Goal: Task Accomplishment & Management: Use online tool/utility

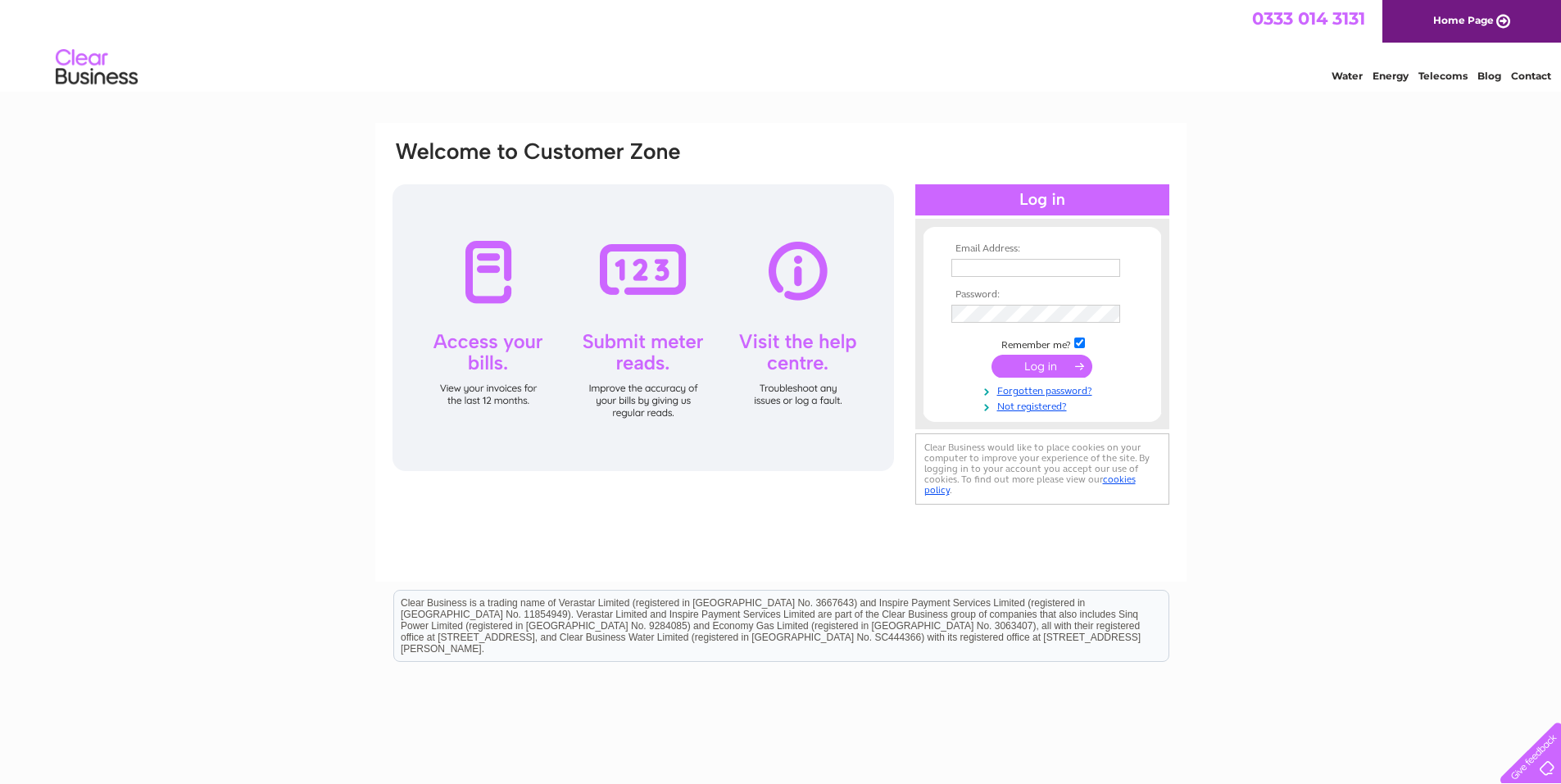
type input "[EMAIL_ADDRESS][DOMAIN_NAME]"
click at [1018, 364] on input "submit" at bounding box center [1042, 366] width 101 height 23
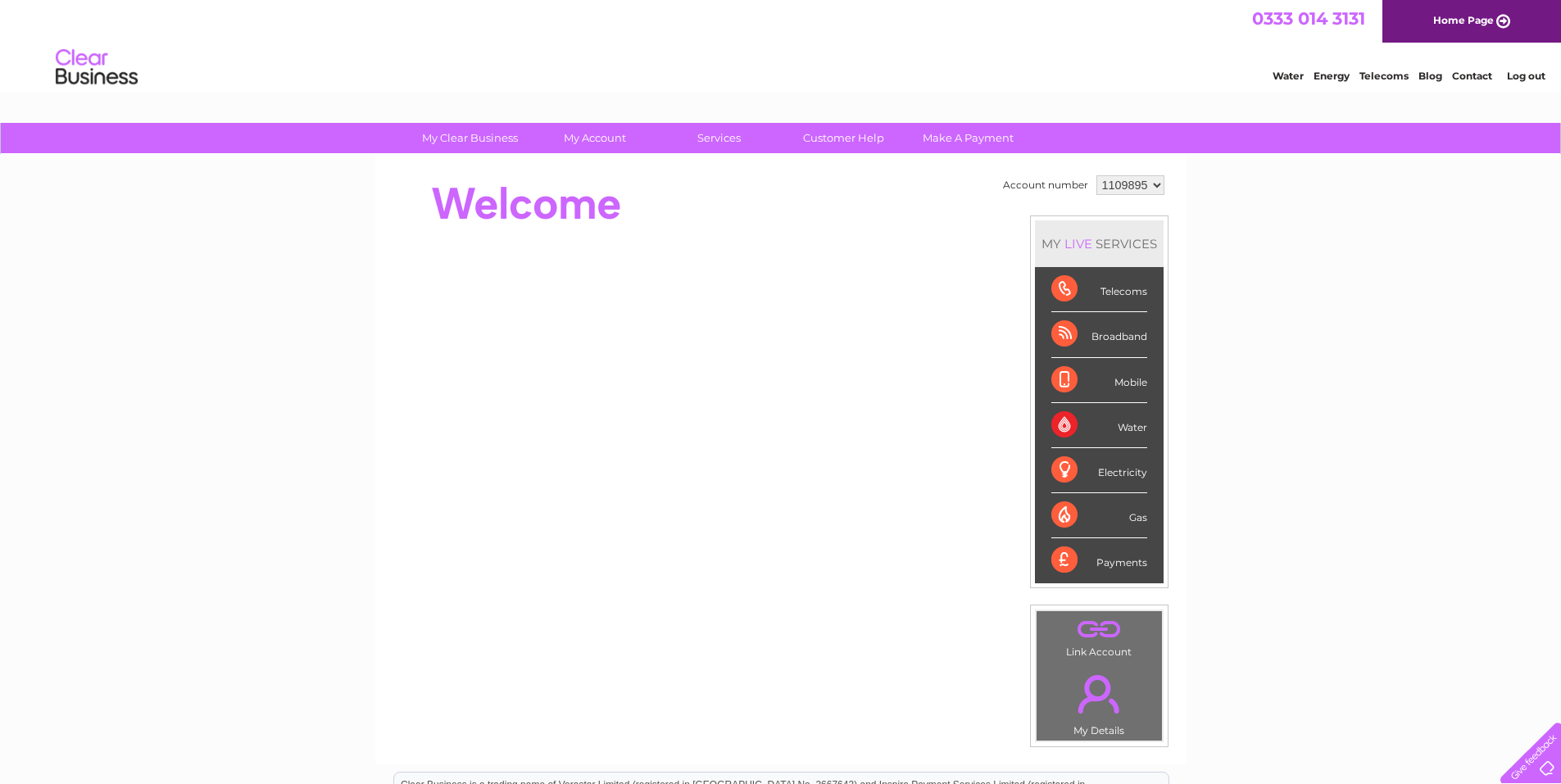
click at [1112, 470] on div "Electricity" at bounding box center [1098, 470] width 95 height 45
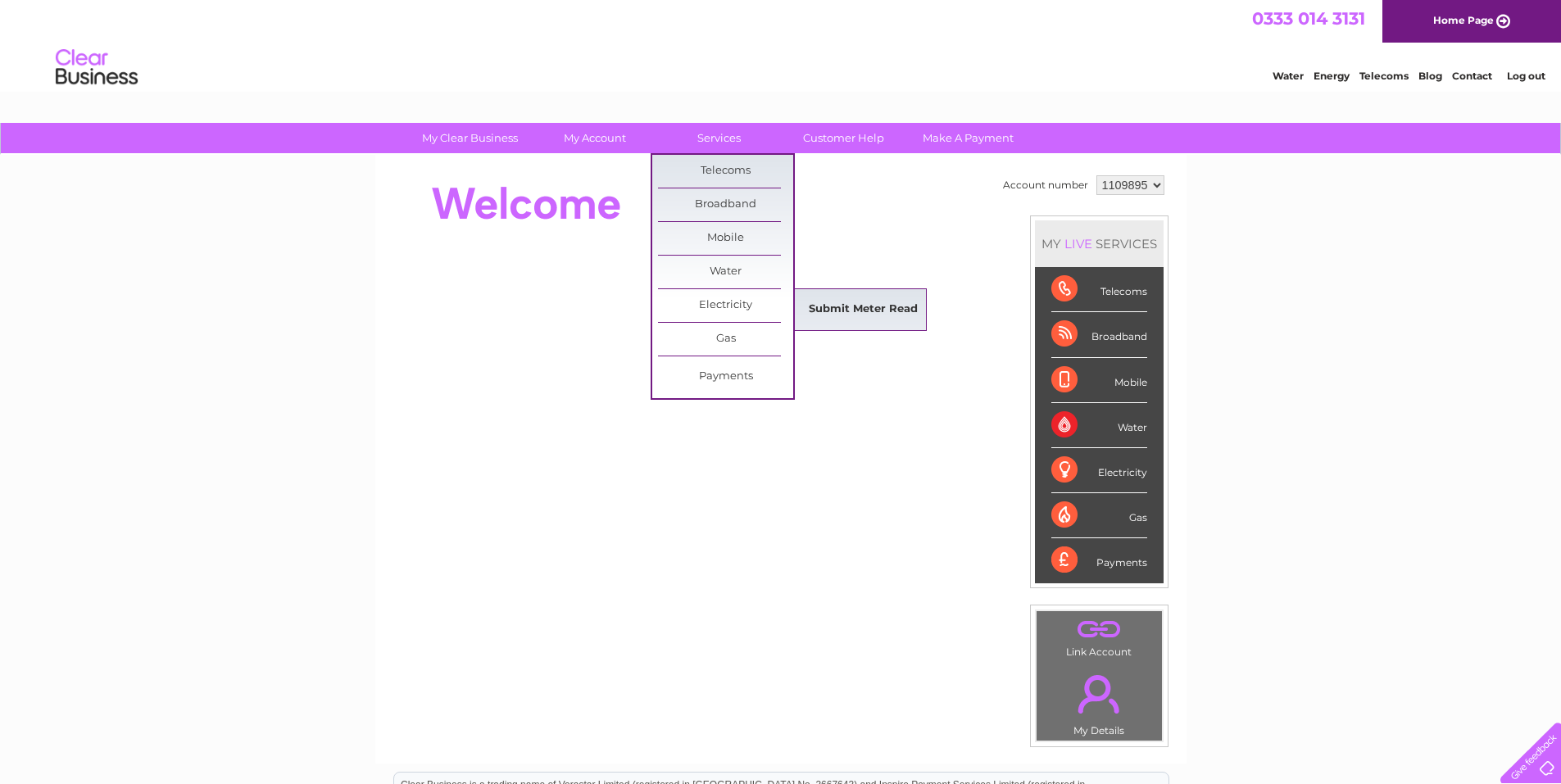
click at [839, 302] on link "Submit Meter Read" at bounding box center [863, 309] width 135 height 33
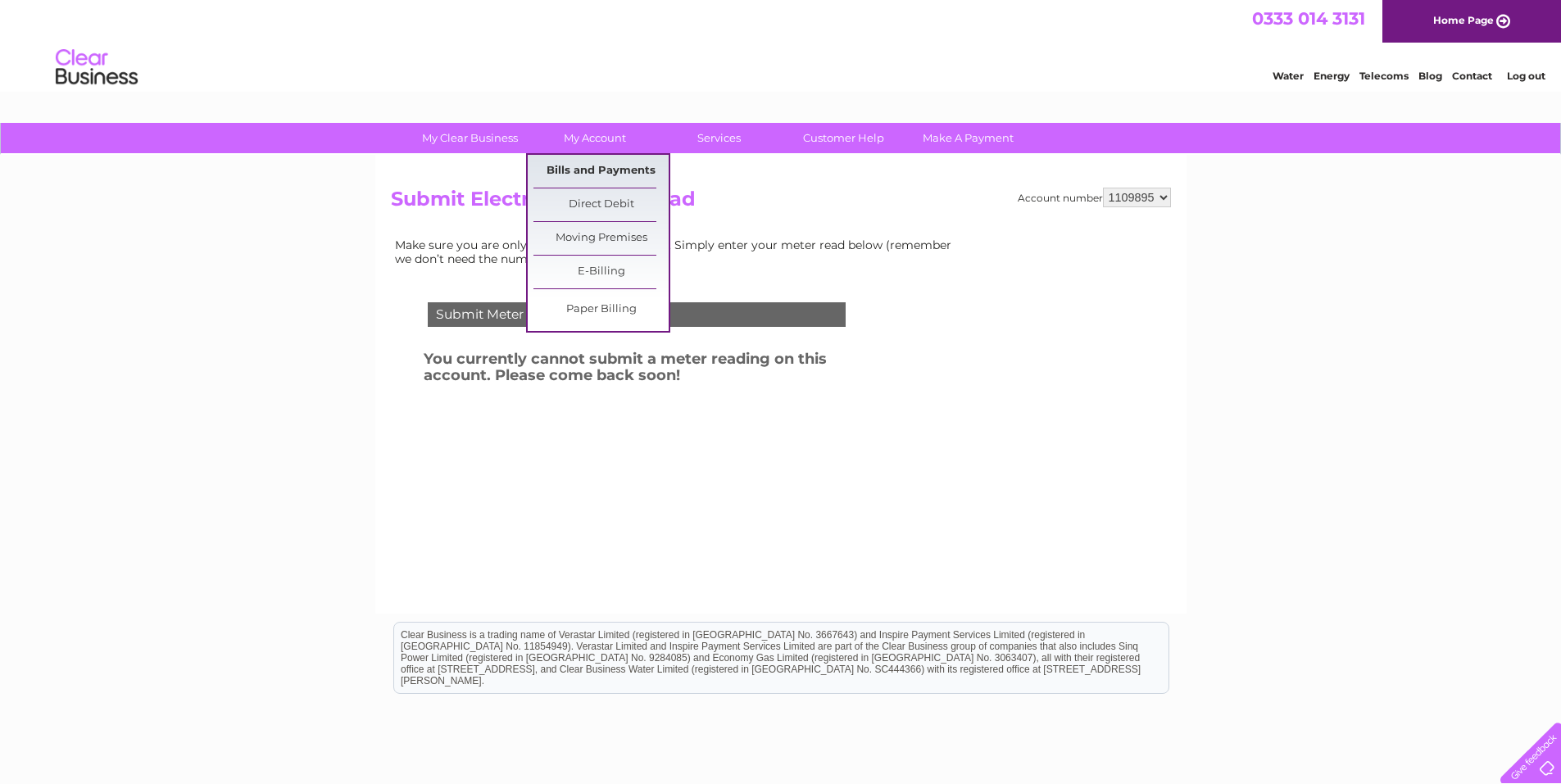
click at [584, 165] on link "Bills and Payments" at bounding box center [600, 171] width 135 height 33
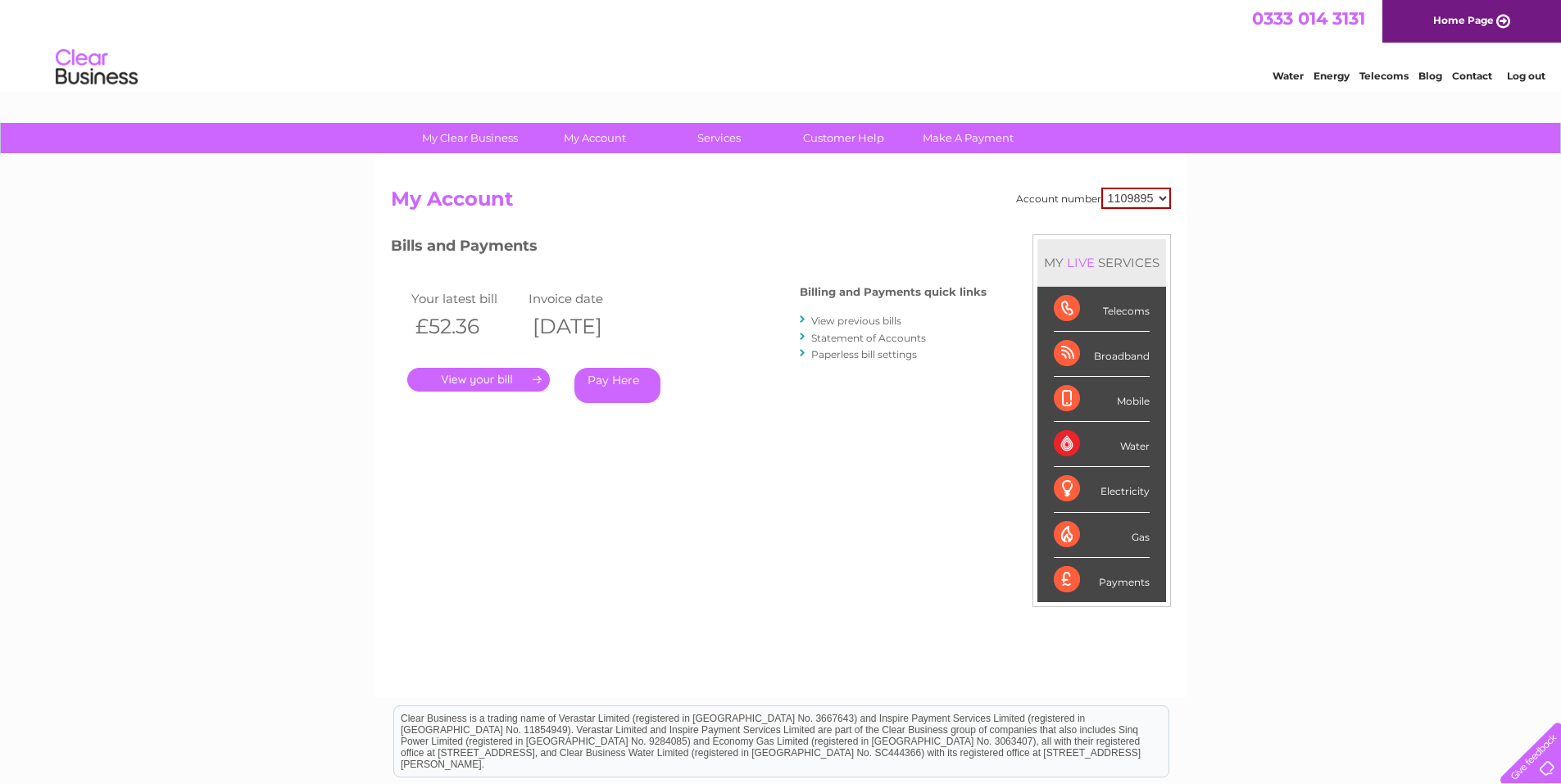
click at [1534, 78] on link "Log out" at bounding box center [1526, 76] width 39 height 12
